Goal: Find contact information: Find contact information

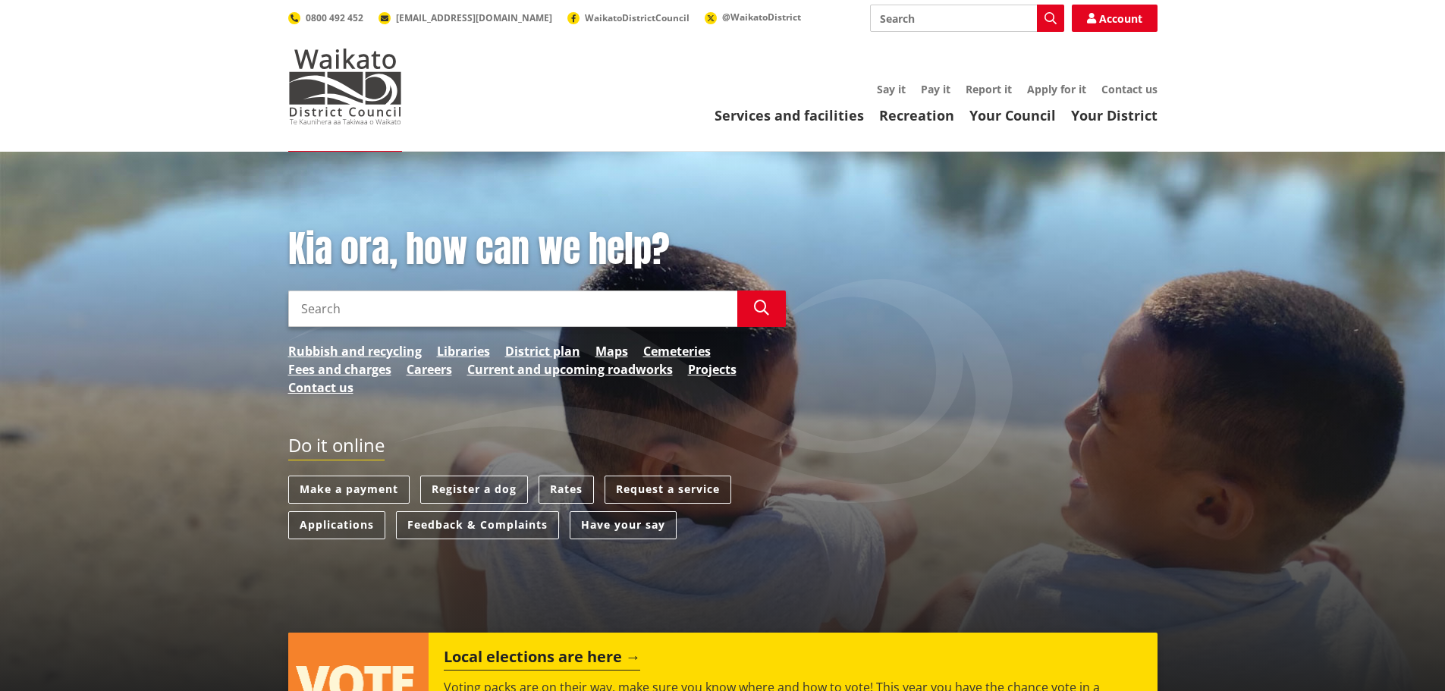
click at [593, 300] on input "Search" at bounding box center [512, 309] width 449 height 36
type input "call centre"
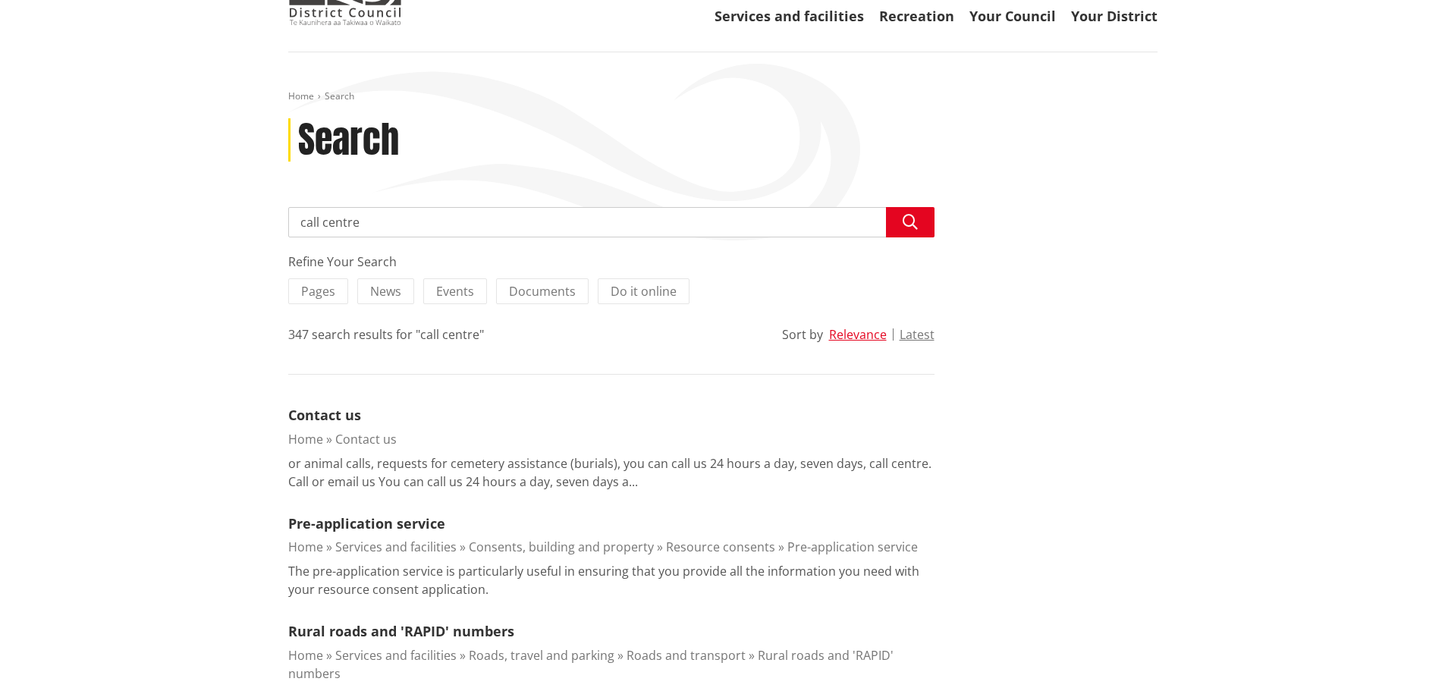
scroll to position [152, 0]
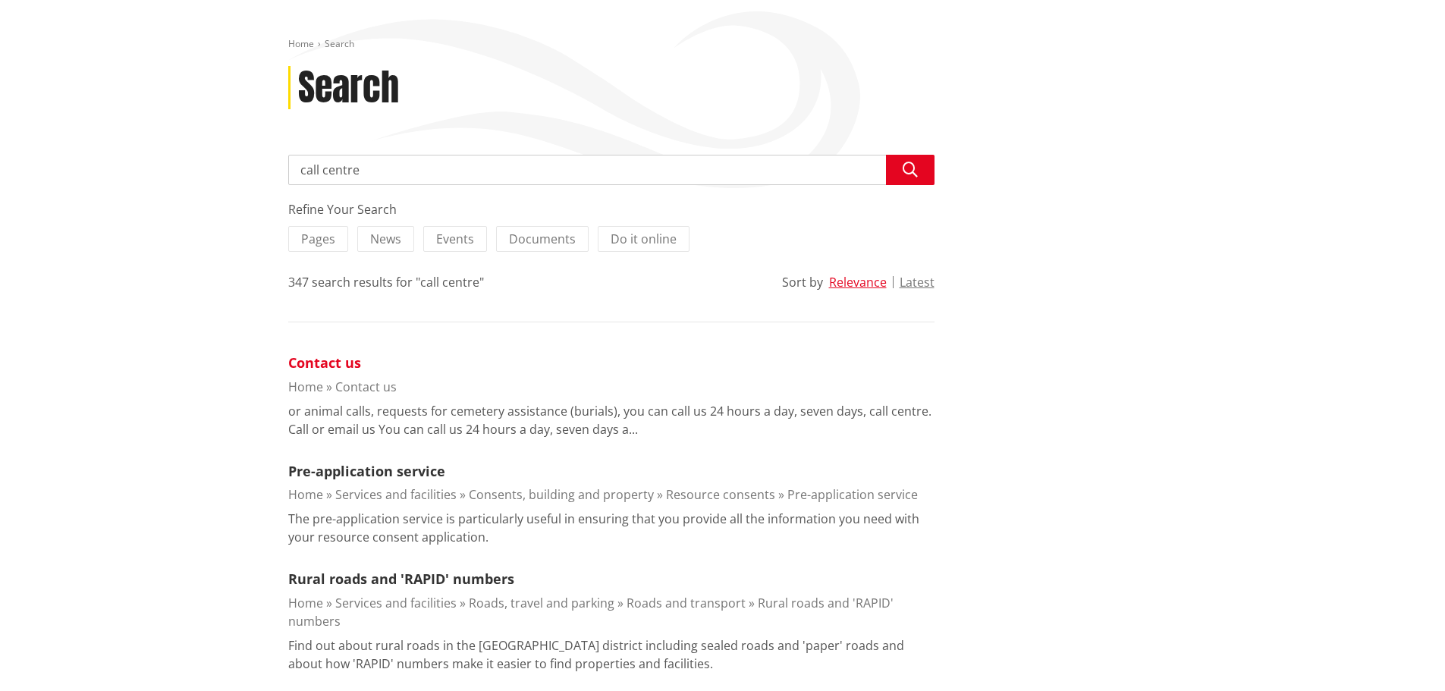
click at [329, 365] on link "Contact us" at bounding box center [324, 363] width 73 height 18
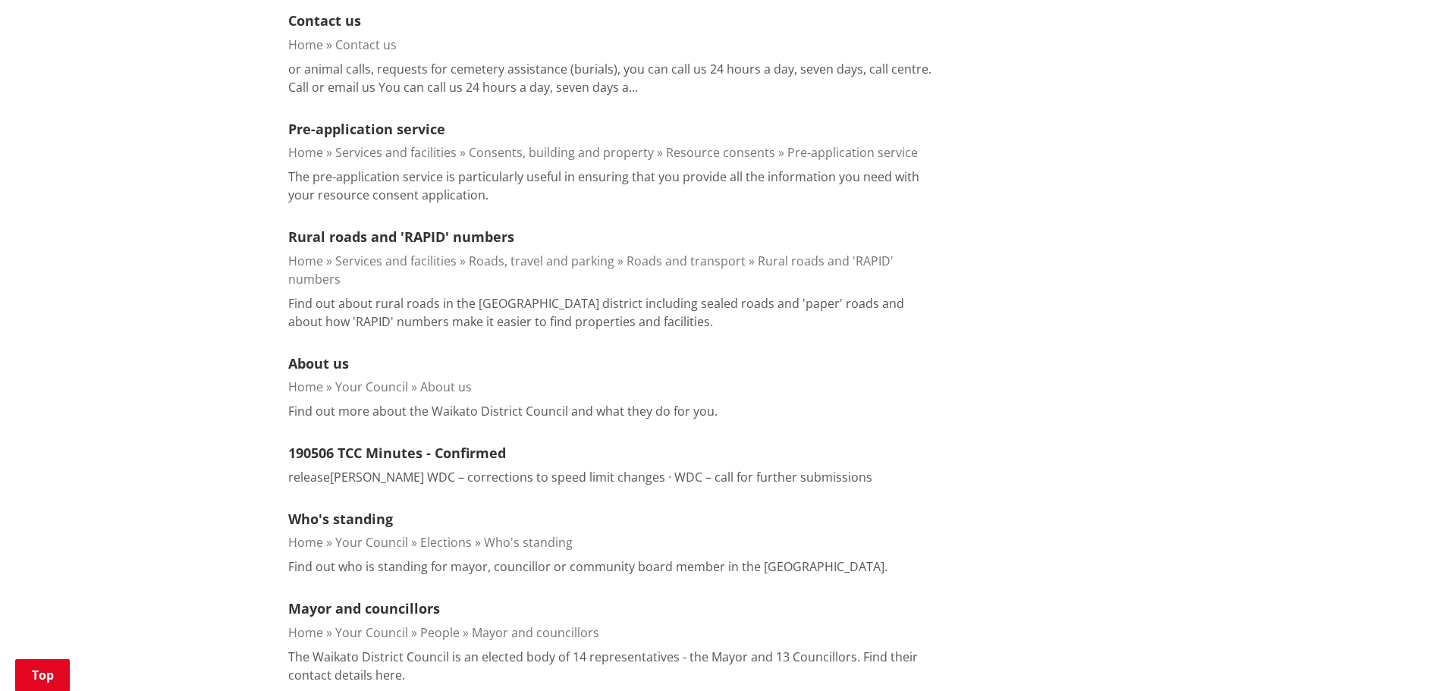
scroll to position [531, 0]
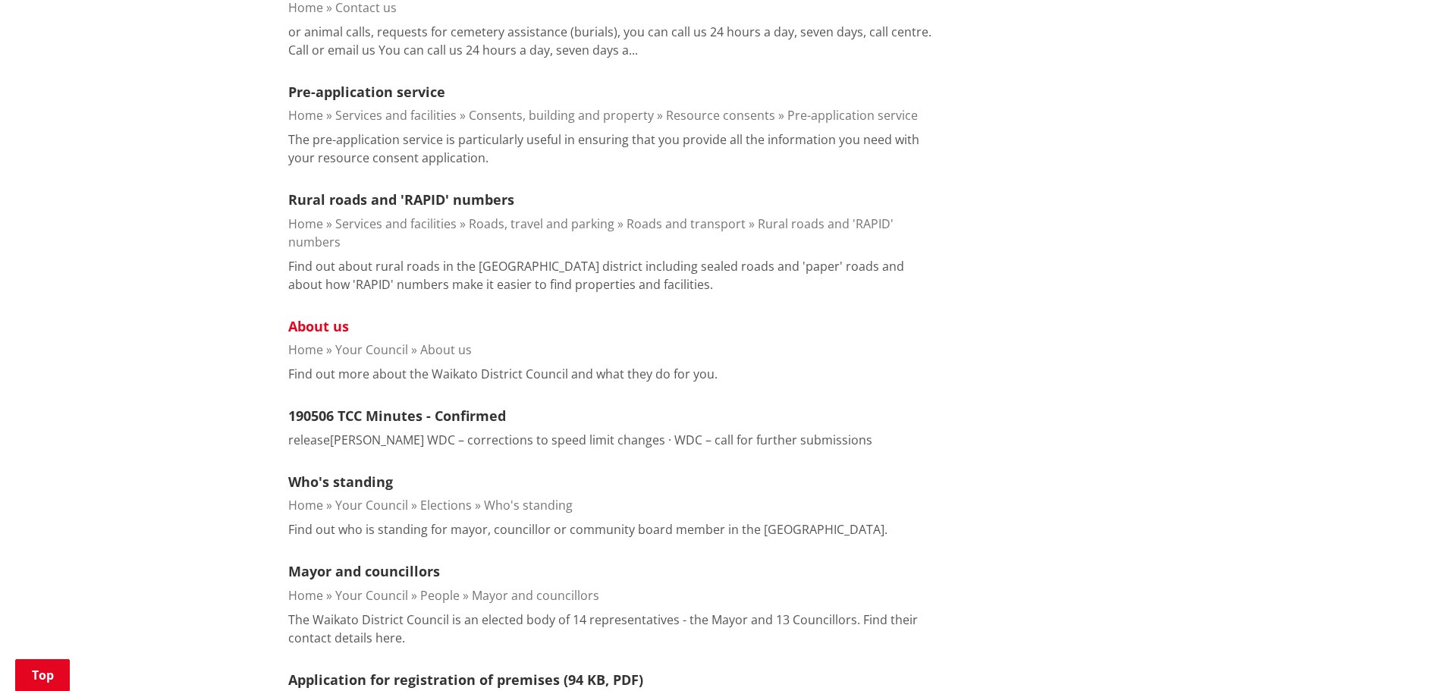
click at [309, 328] on link "About us" at bounding box center [318, 326] width 61 height 18
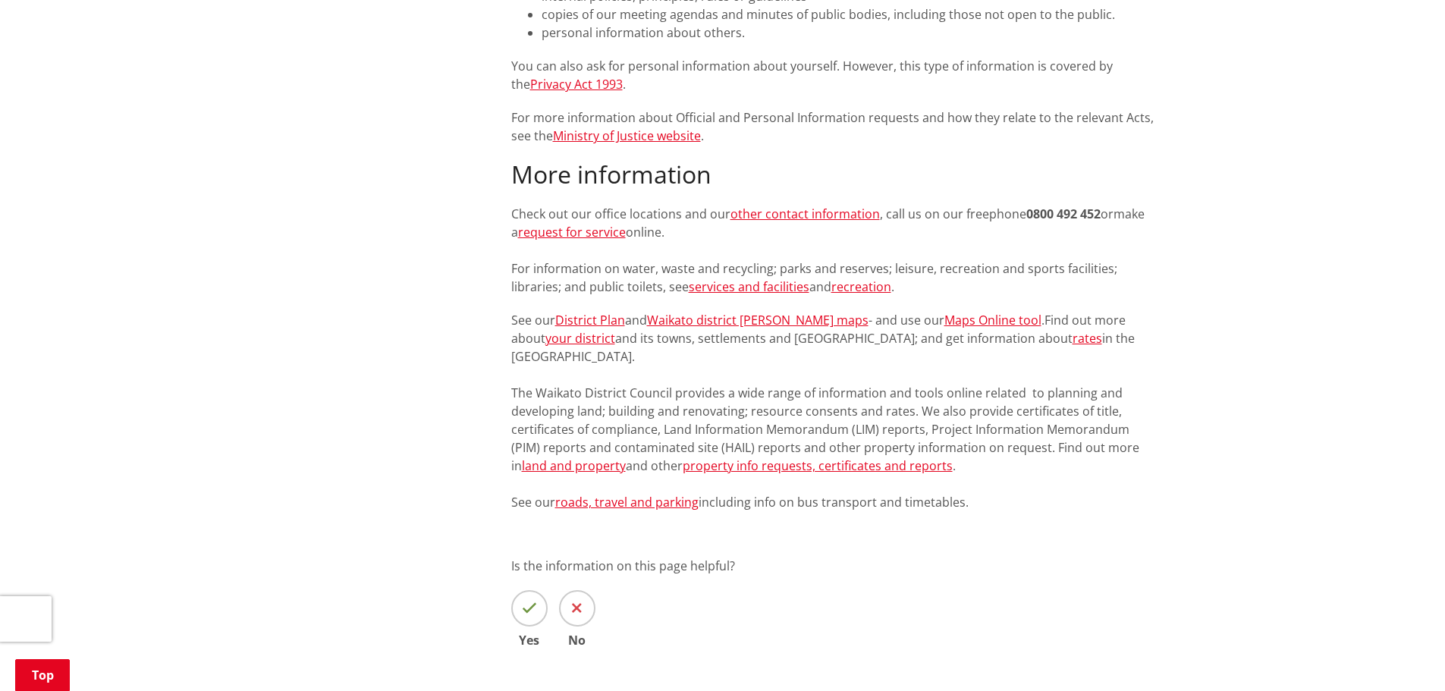
scroll to position [2049, 0]
